Goal: Book appointment/travel/reservation

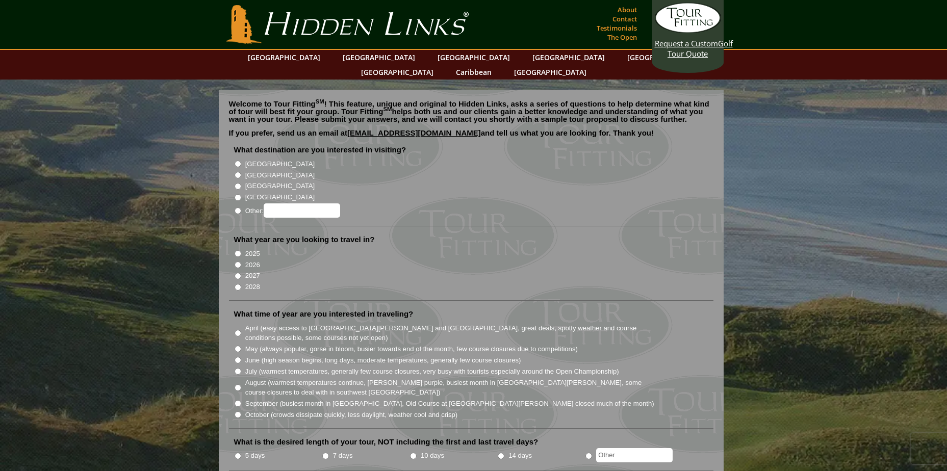
click at [259, 170] on label "[GEOGRAPHIC_DATA]" at bounding box center [279, 175] width 69 height 10
click at [241, 172] on input "[GEOGRAPHIC_DATA]" at bounding box center [237, 175] width 7 height 7
radio input "true"
click at [248, 249] on label "2025" at bounding box center [252, 254] width 15 height 10
click at [241, 250] on input "2025" at bounding box center [237, 253] width 7 height 7
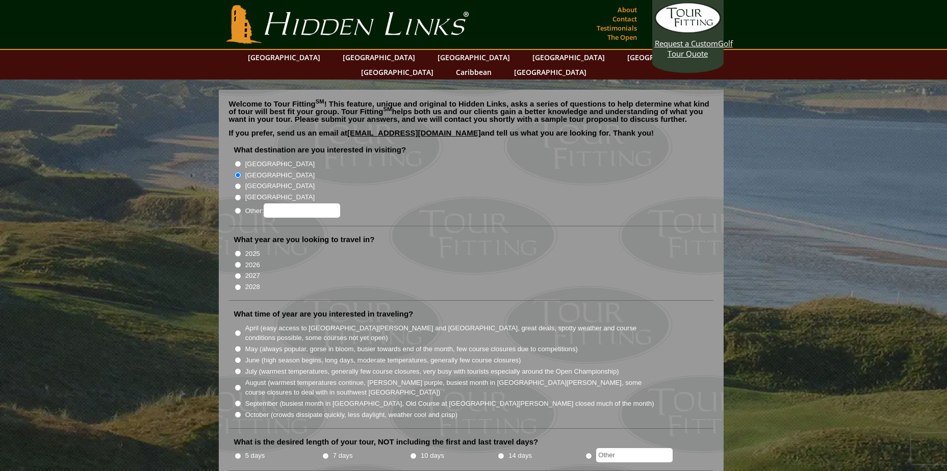
radio input "true"
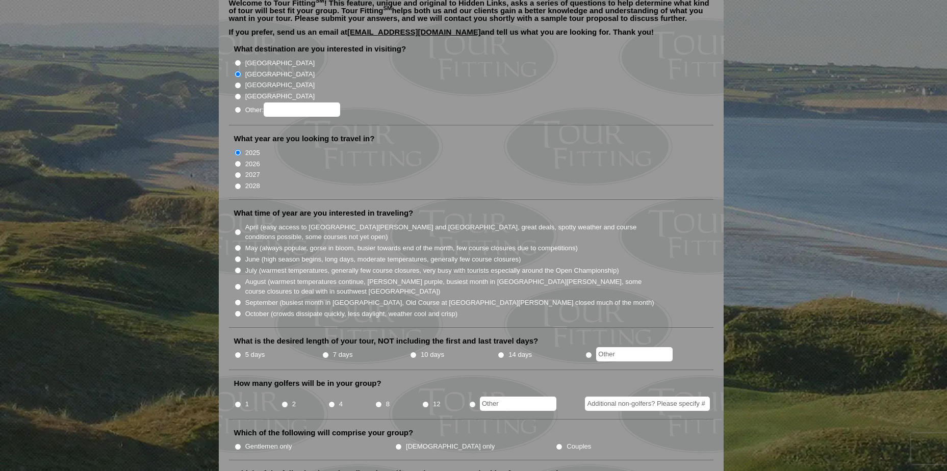
scroll to position [102, 0]
click at [385, 308] on label "October (crowds dissipate quickly, less daylight, weather cool and crisp)" at bounding box center [351, 313] width 213 height 10
click at [241, 309] on input "October (crowds dissipate quickly, less daylight, weather cool and crisp)" at bounding box center [237, 312] width 7 height 7
radio input "true"
click at [251, 349] on label "5 days" at bounding box center [255, 354] width 20 height 10
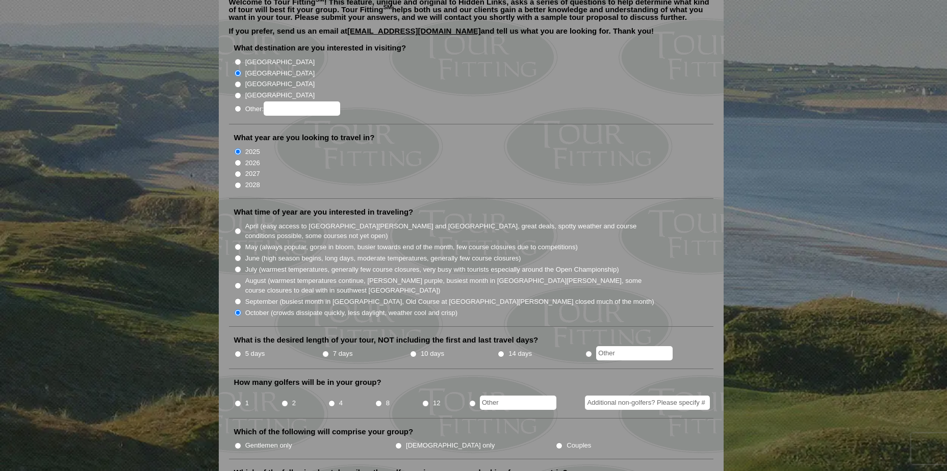
click at [241, 351] on input "5 days" at bounding box center [237, 354] width 7 height 7
radio input "true"
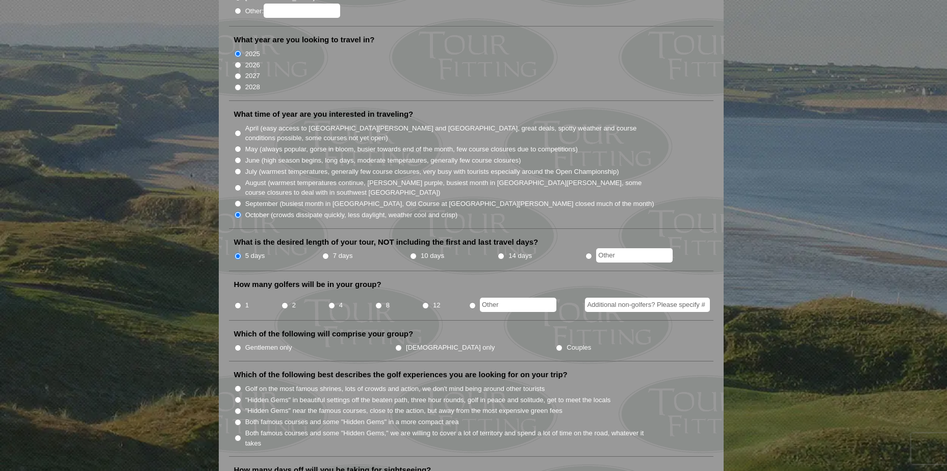
scroll to position [204, 0]
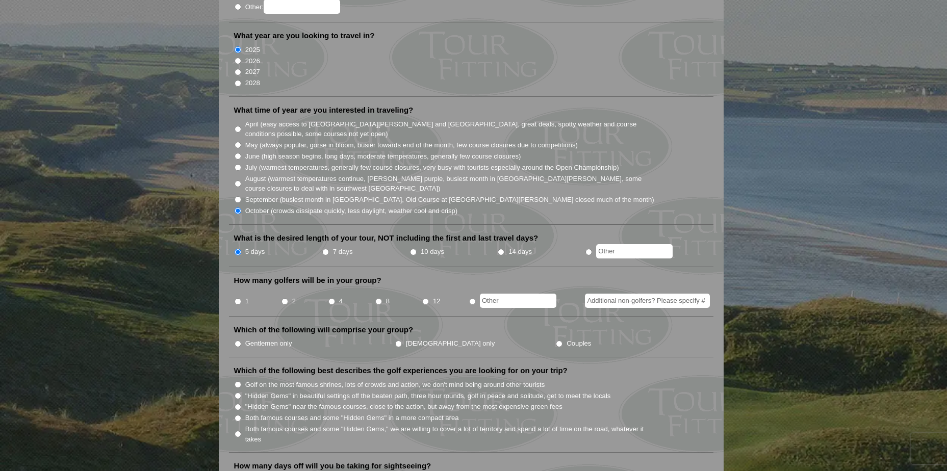
click at [240, 298] on input "1" at bounding box center [237, 301] width 7 height 7
radio input "true"
click at [274, 338] on label "Gentlemen only" at bounding box center [268, 343] width 47 height 10
click at [241, 341] on input "Gentlemen only" at bounding box center [237, 344] width 7 height 7
radio input "true"
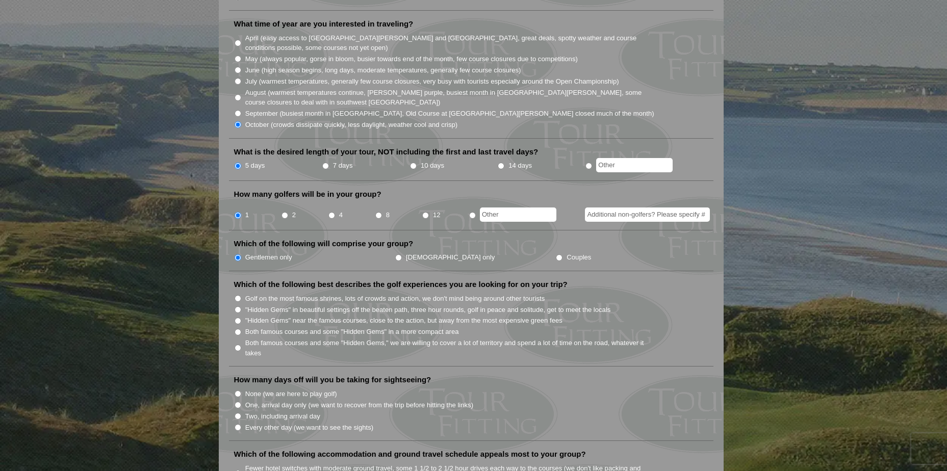
scroll to position [306, 0]
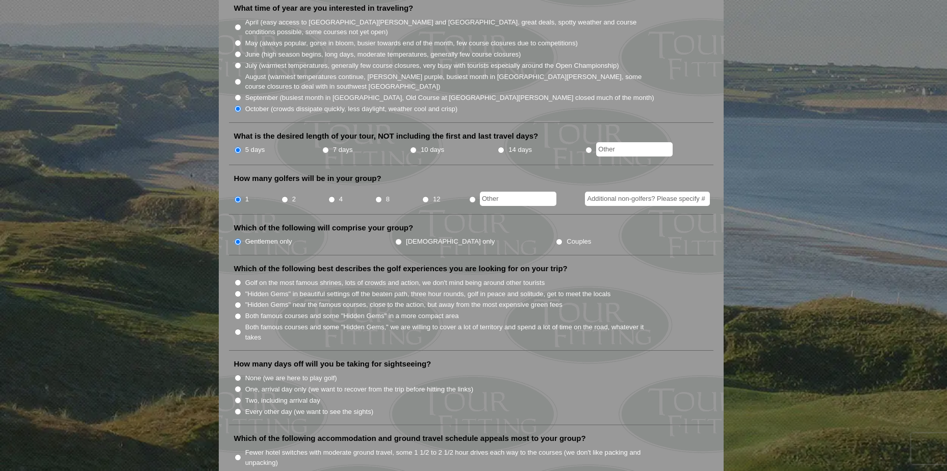
click at [402, 300] on label ""Hidden Gems" near the famous courses, close to the action, but away from the m…" at bounding box center [403, 305] width 317 height 10
click at [241, 302] on input ""Hidden Gems" near the famous courses, close to the action, but away from the m…" at bounding box center [237, 305] width 7 height 7
radio input "true"
click at [386, 311] on label "Both famous courses and some "Hidden Gems" in a more compact area" at bounding box center [352, 316] width 214 height 10
click at [241, 313] on input "Both famous courses and some "Hidden Gems" in a more compact area" at bounding box center [237, 316] width 7 height 7
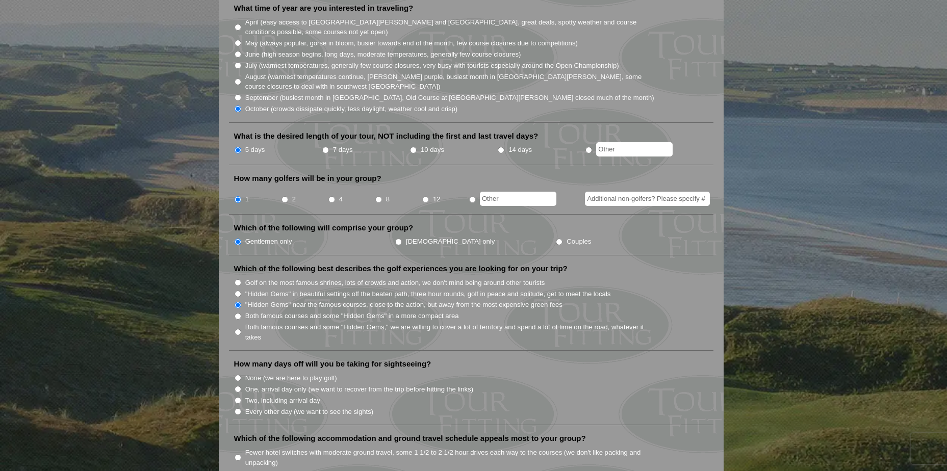
radio input "true"
click at [386, 300] on label ""Hidden Gems" near the famous courses, close to the action, but away from the m…" at bounding box center [403, 305] width 317 height 10
click at [241, 302] on input ""Hidden Gems" near the famous courses, close to the action, but away from the m…" at bounding box center [237, 305] width 7 height 7
radio input "true"
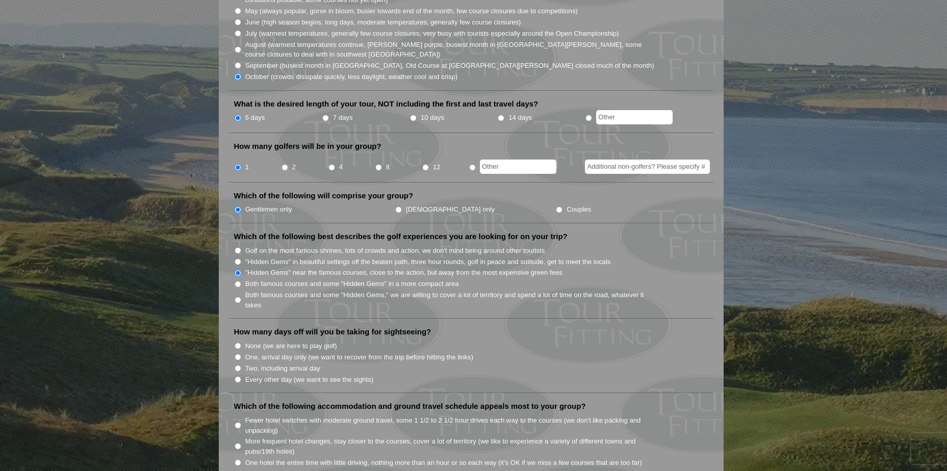
scroll to position [408, 0]
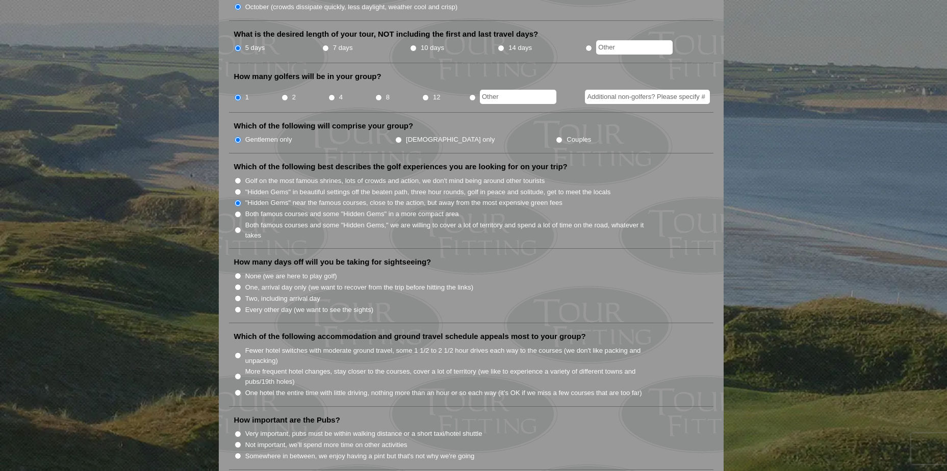
click at [309, 271] on label "None (we are here to play golf)" at bounding box center [291, 276] width 92 height 10
click at [241, 273] on input "None (we are here to play golf)" at bounding box center [237, 276] width 7 height 7
radio input "true"
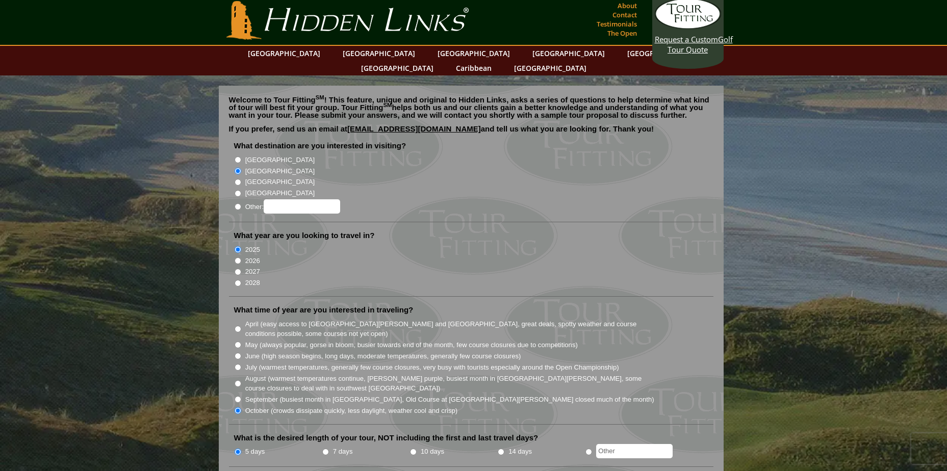
scroll to position [0, 0]
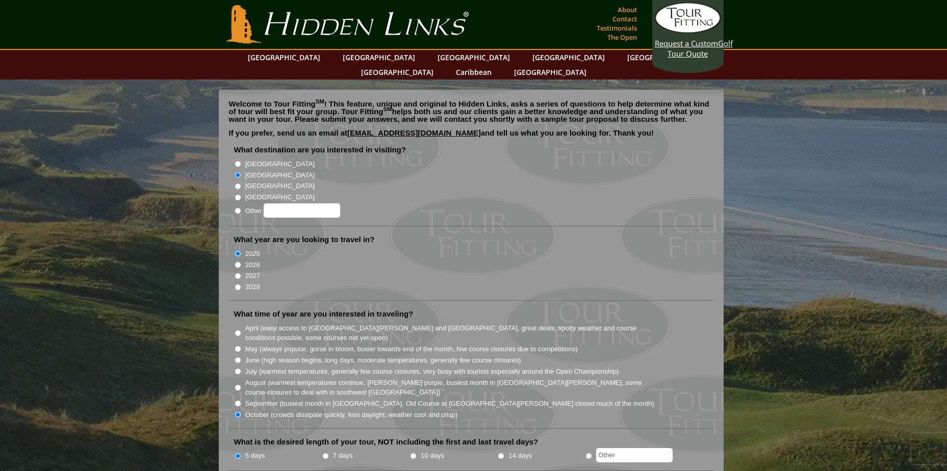
click at [382, 58] on ul "Ireland Scotland England Wales Italy Canada Caribbean USA" at bounding box center [474, 65] width 500 height 30
click at [374, 58] on link "[GEOGRAPHIC_DATA]" at bounding box center [378, 57] width 83 height 15
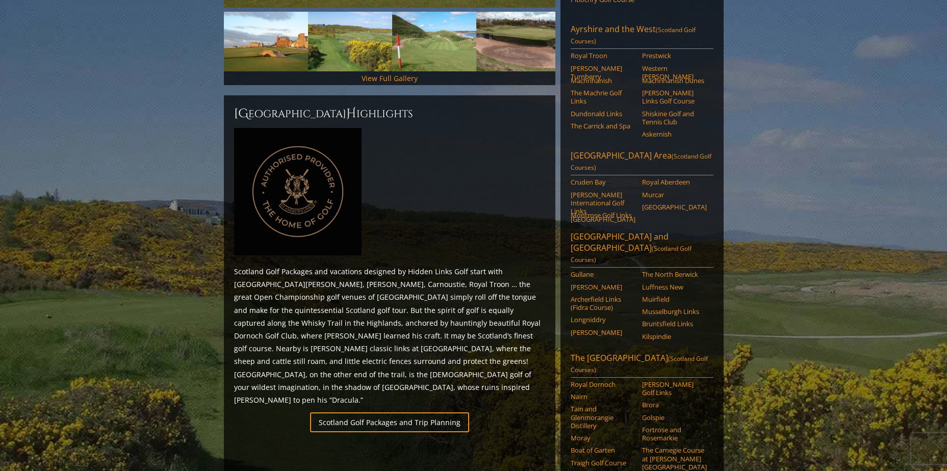
scroll to position [357, 0]
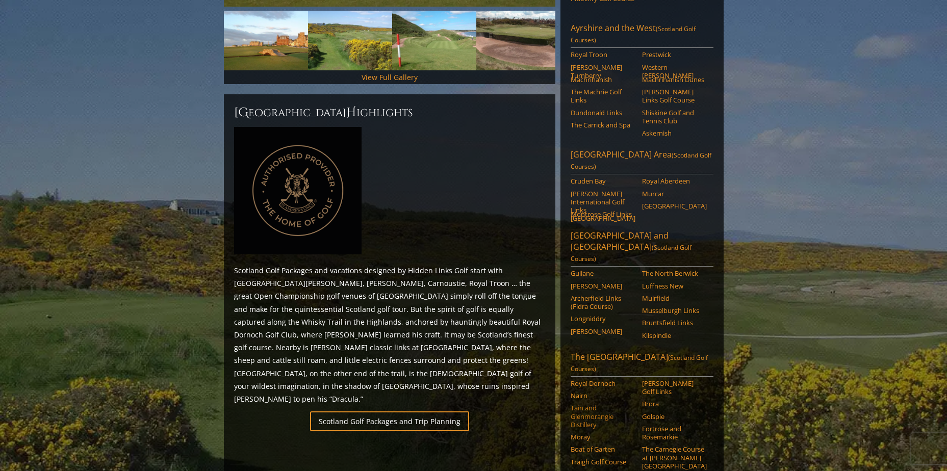
click at [596, 404] on link "Tain and Glenmorangie Distillery" at bounding box center [602, 416] width 65 height 25
